Goal: Task Accomplishment & Management: Manage account settings

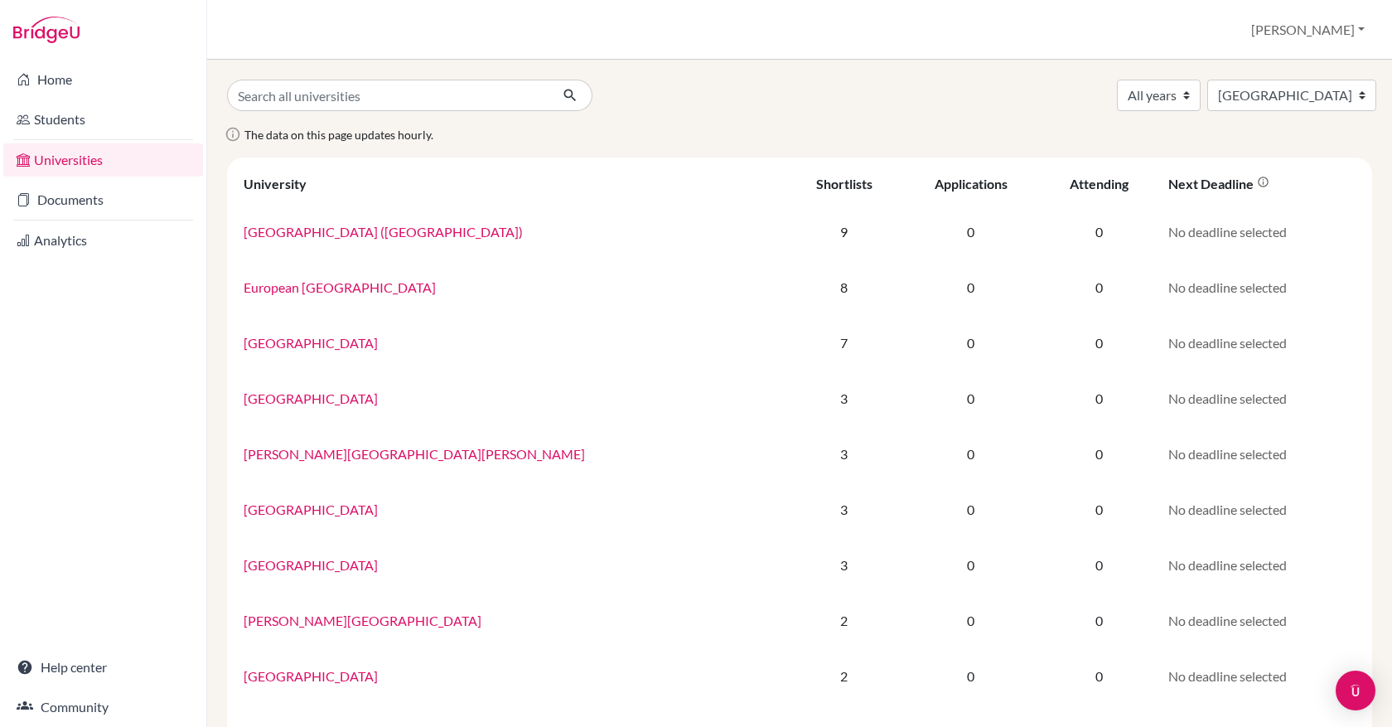
select select "69"
click at [46, 109] on link "Students" at bounding box center [103, 119] width 200 height 33
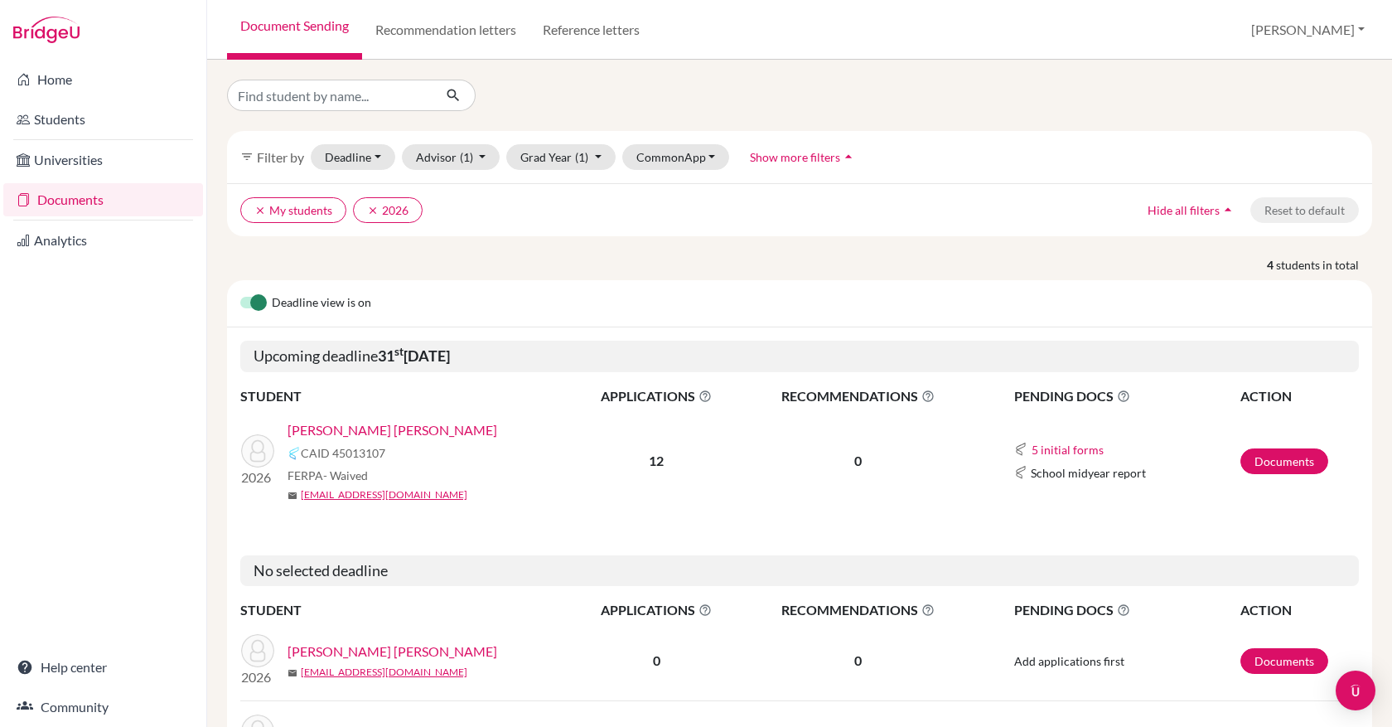
click at [383, 428] on link "[PERSON_NAME] [PERSON_NAME]" at bounding box center [393, 430] width 210 height 20
